Goal: Information Seeking & Learning: Understand process/instructions

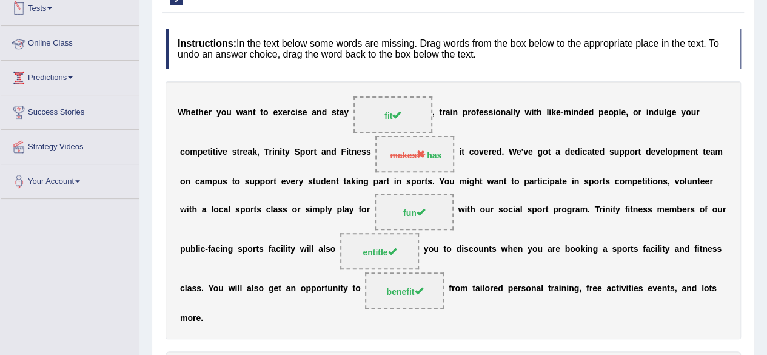
click at [71, 39] on link "Online Class" at bounding box center [70, 41] width 138 height 30
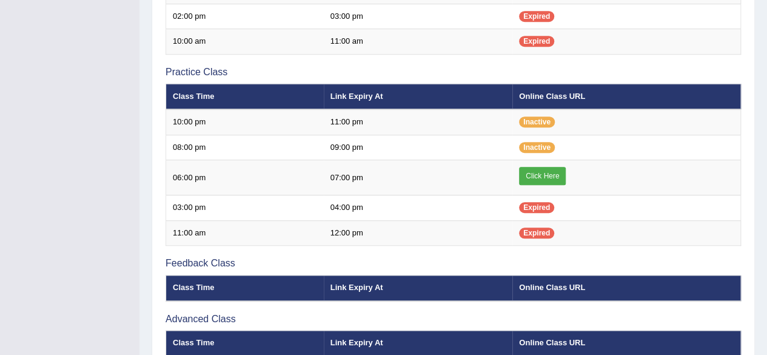
scroll to position [369, 0]
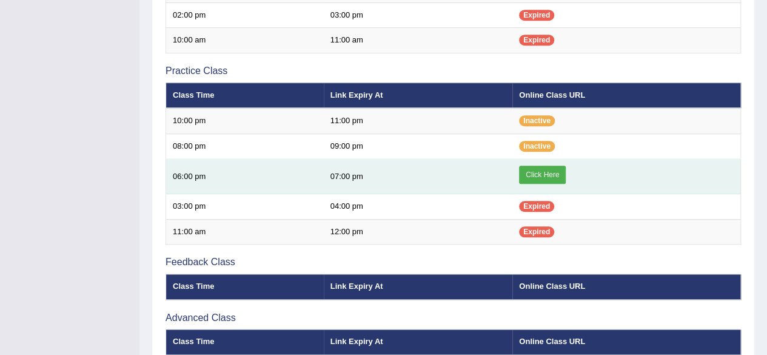
click at [539, 176] on link "Click Here" at bounding box center [542, 175] width 47 height 18
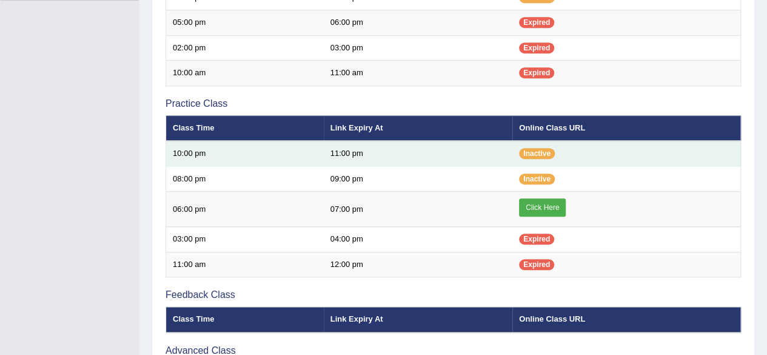
scroll to position [337, 0]
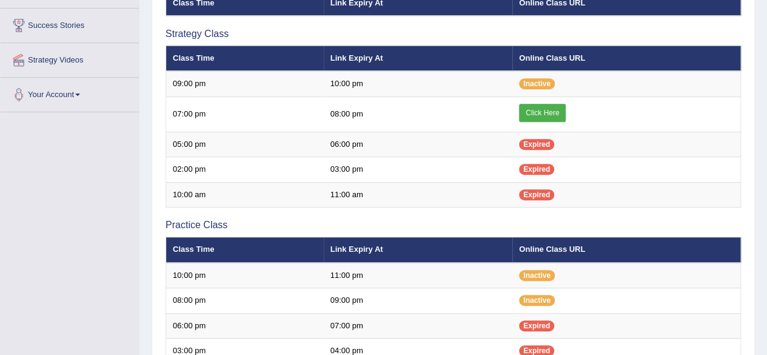
scroll to position [224, 0]
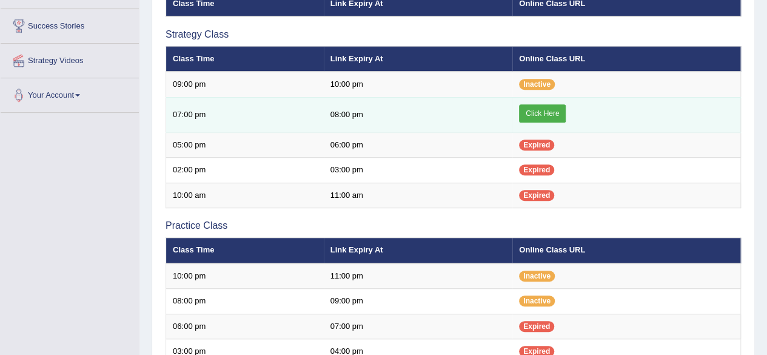
click at [544, 109] on link "Click Here" at bounding box center [542, 113] width 47 height 18
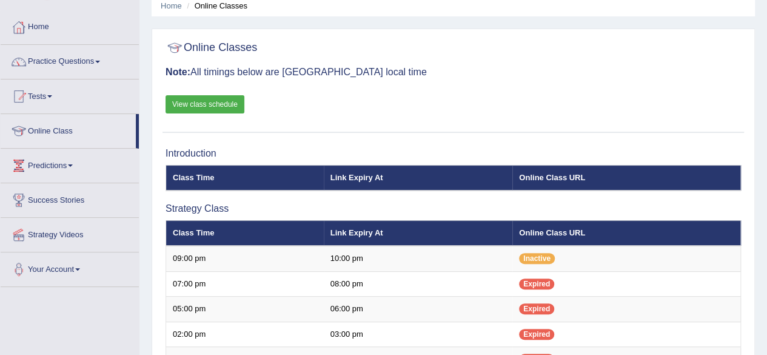
scroll to position [49, 0]
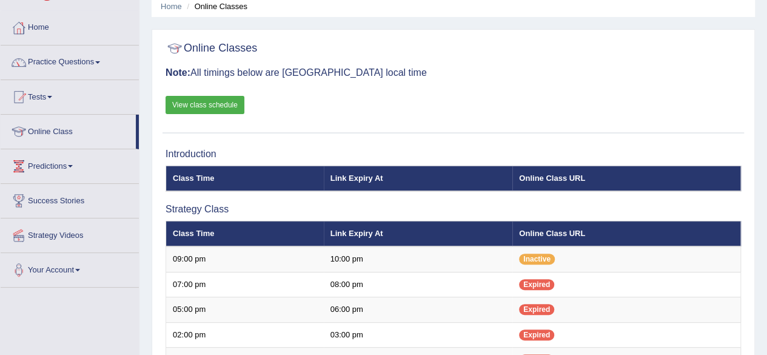
click at [190, 106] on link "View class schedule" at bounding box center [205, 105] width 79 height 18
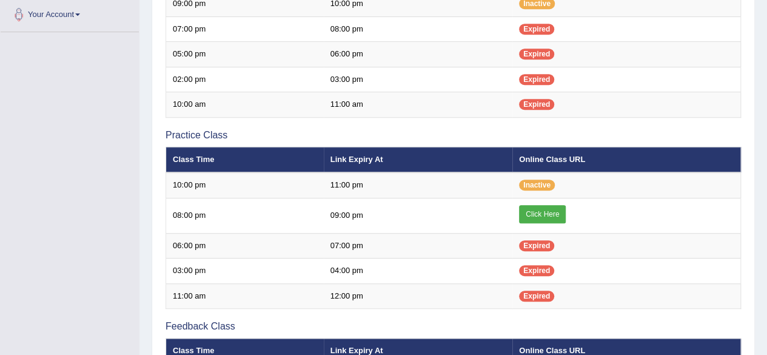
scroll to position [305, 0]
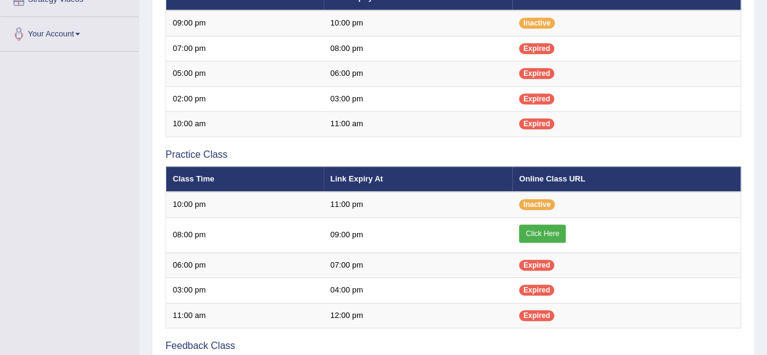
scroll to position [285, 0]
